Goal: Information Seeking & Learning: Compare options

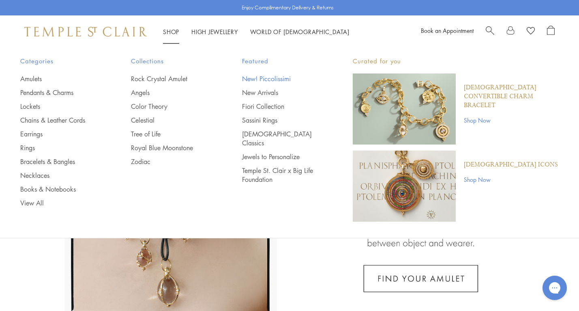
click at [273, 79] on link "New! Piccolissimi" at bounding box center [281, 78] width 78 height 9
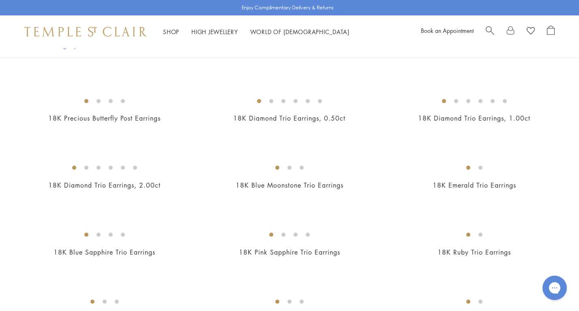
scroll to position [322, 0]
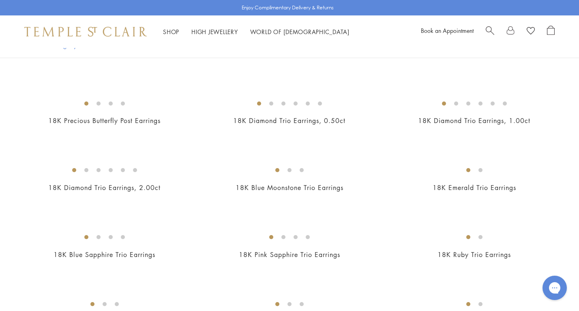
click at [0, 0] on img at bounding box center [0, 0] width 0 height 0
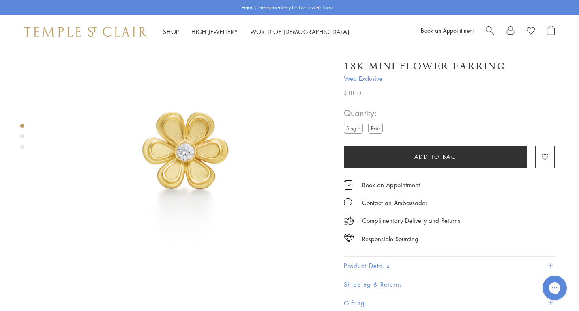
scroll to position [41, 0]
click at [549, 263] on span at bounding box center [550, 265] width 4 height 4
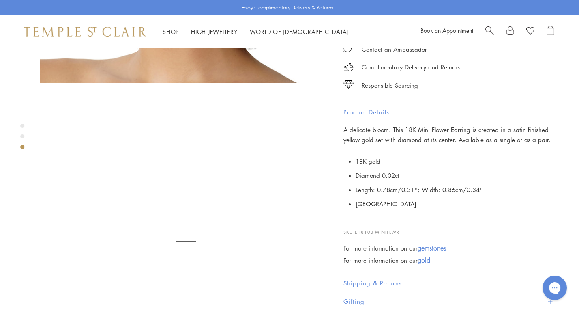
scroll to position [560, 0]
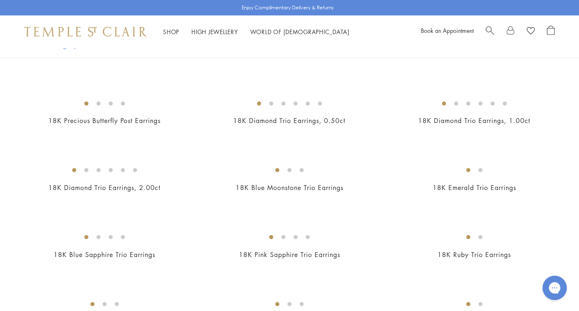
click at [0, 0] on img at bounding box center [0, 0] width 0 height 0
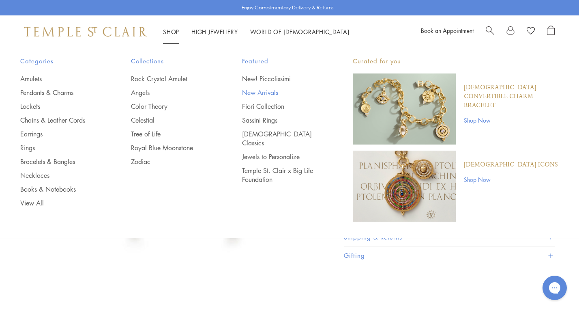
click at [266, 90] on link "New Arrivals" at bounding box center [281, 92] width 78 height 9
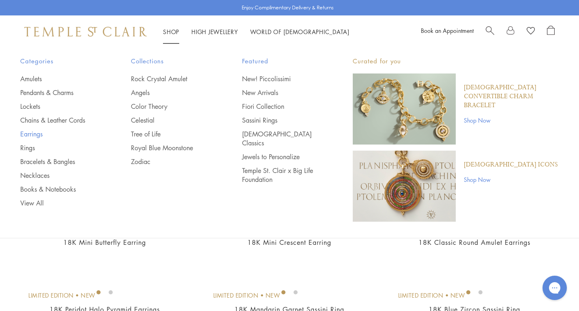
click at [35, 133] on link "Earrings" at bounding box center [59, 133] width 78 height 9
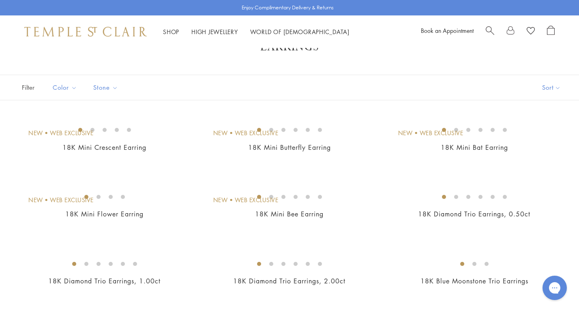
scroll to position [21, 0]
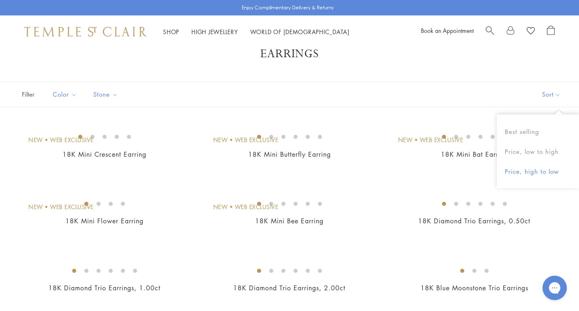
click at [539, 169] on button "Price, high to low" at bounding box center [538, 171] width 82 height 20
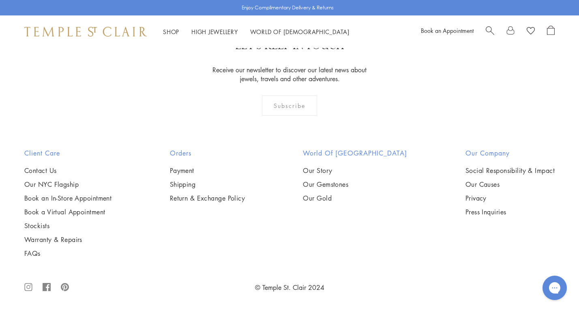
scroll to position [3375, 0]
click at [0, 0] on img at bounding box center [0, 0] width 0 height 0
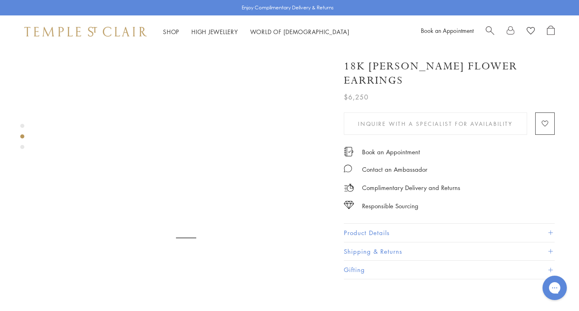
scroll to position [260, 0]
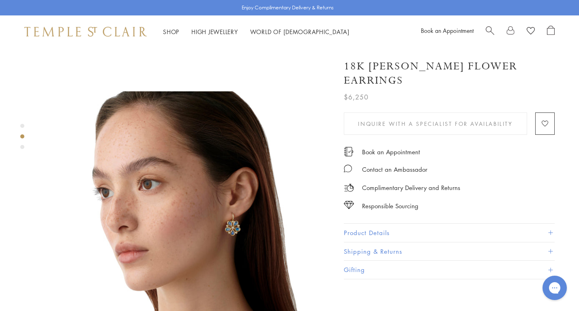
click at [230, 208] on img at bounding box center [186, 236] width 291 height 291
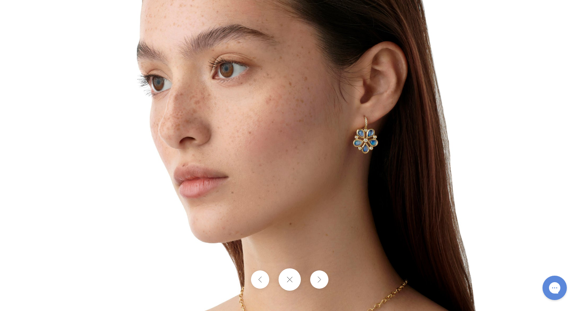
click at [330, 208] on img at bounding box center [289, 155] width 474 height 474
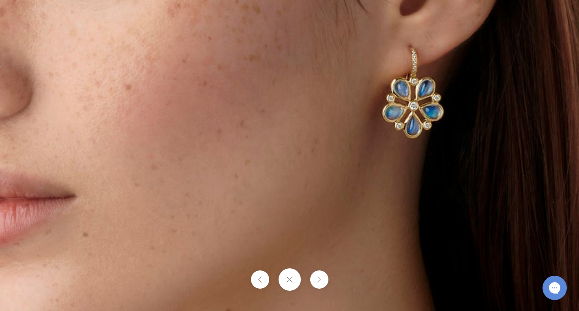
drag, startPoint x: 329, startPoint y: 152, endPoint x: 317, endPoint y: 214, distance: 63.1
click at [319, 215] on img at bounding box center [226, 143] width 1168 height 1168
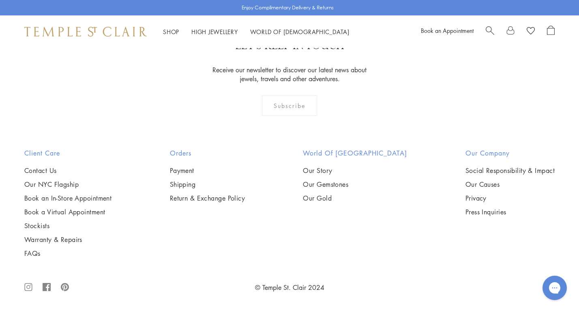
click at [0, 0] on img at bounding box center [0, 0] width 0 height 0
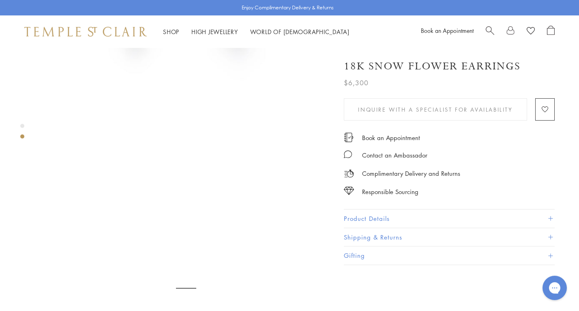
scroll to position [209, 0]
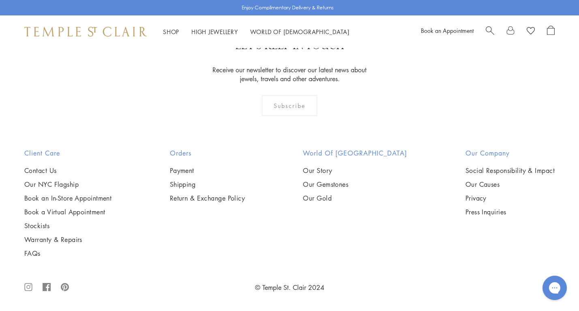
scroll to position [3663, 0]
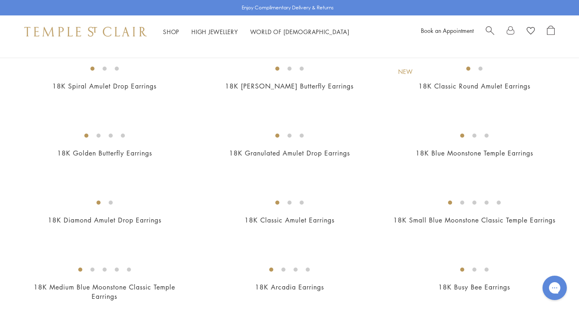
scroll to position [968, 0]
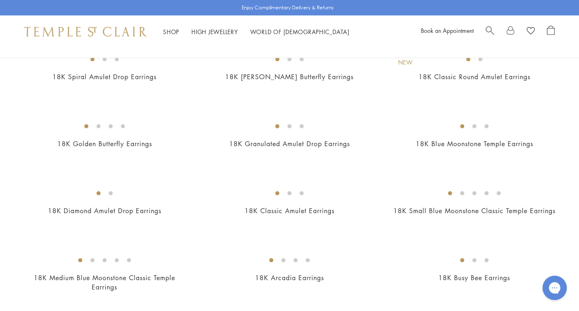
click at [0, 0] on img at bounding box center [0, 0] width 0 height 0
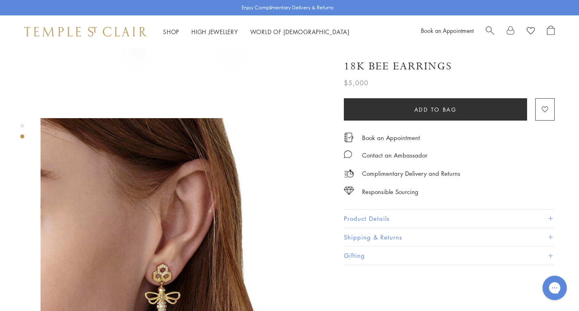
scroll to position [261, 0]
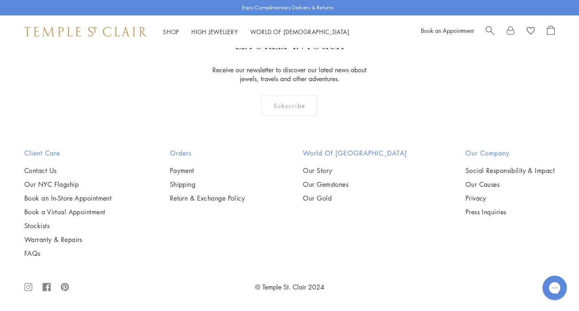
scroll to position [2357, 0]
